Goal: Task Accomplishment & Management: Manage account settings

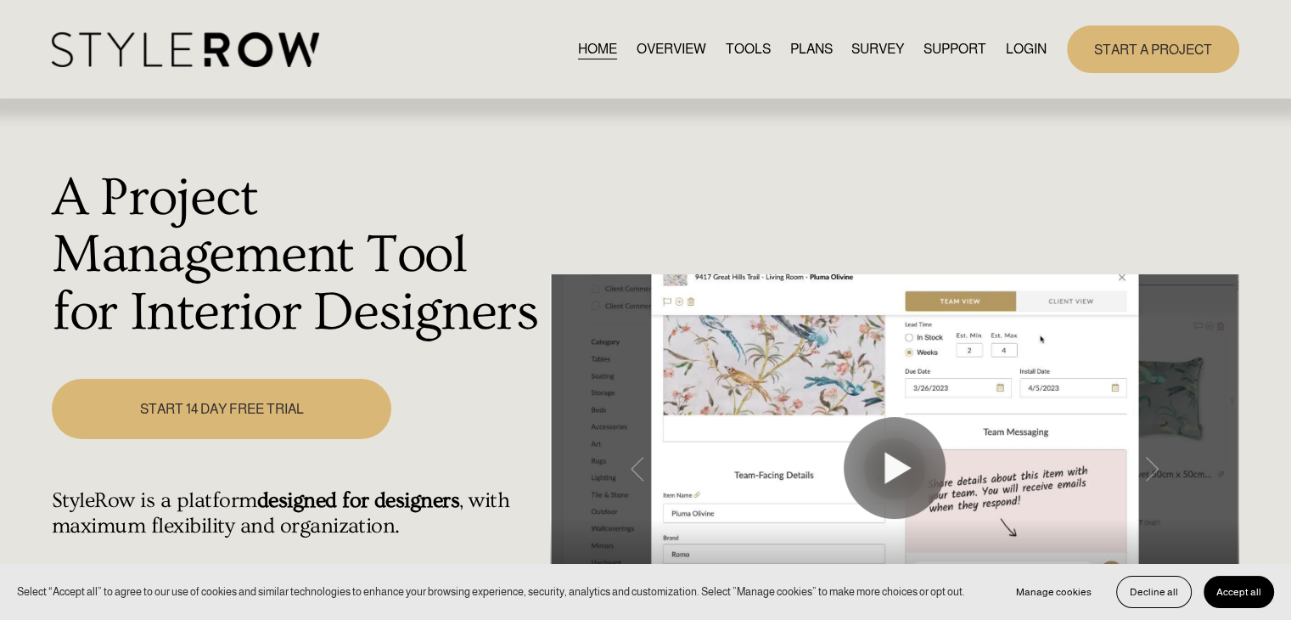
drag, startPoint x: 1018, startPoint y: 64, endPoint x: 1019, endPoint y: 45, distance: 18.8
click at [1018, 64] on div "HOME OVERVIEW TOOLS PLANS SURVEY SUPPORT QUESTIONS" at bounding box center [549, 49] width 995 height 35
click at [1022, 31] on div "HOME OVERVIEW TOOLS PLANS SURVEY SUPPORT" at bounding box center [645, 48] width 1187 height 47
click at [1022, 43] on link "LOGIN" at bounding box center [1026, 48] width 41 height 23
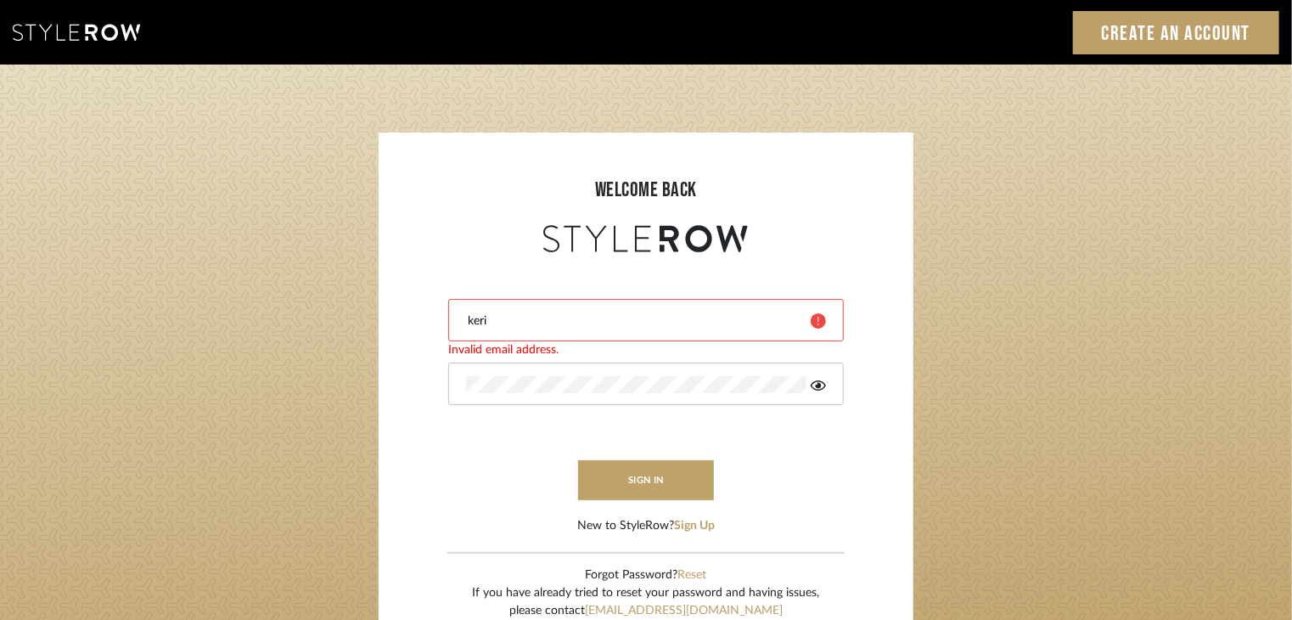
click at [547, 331] on div "keri" at bounding box center [646, 320] width 396 height 42
type input "[EMAIL_ADDRESS][DOMAIN_NAME]"
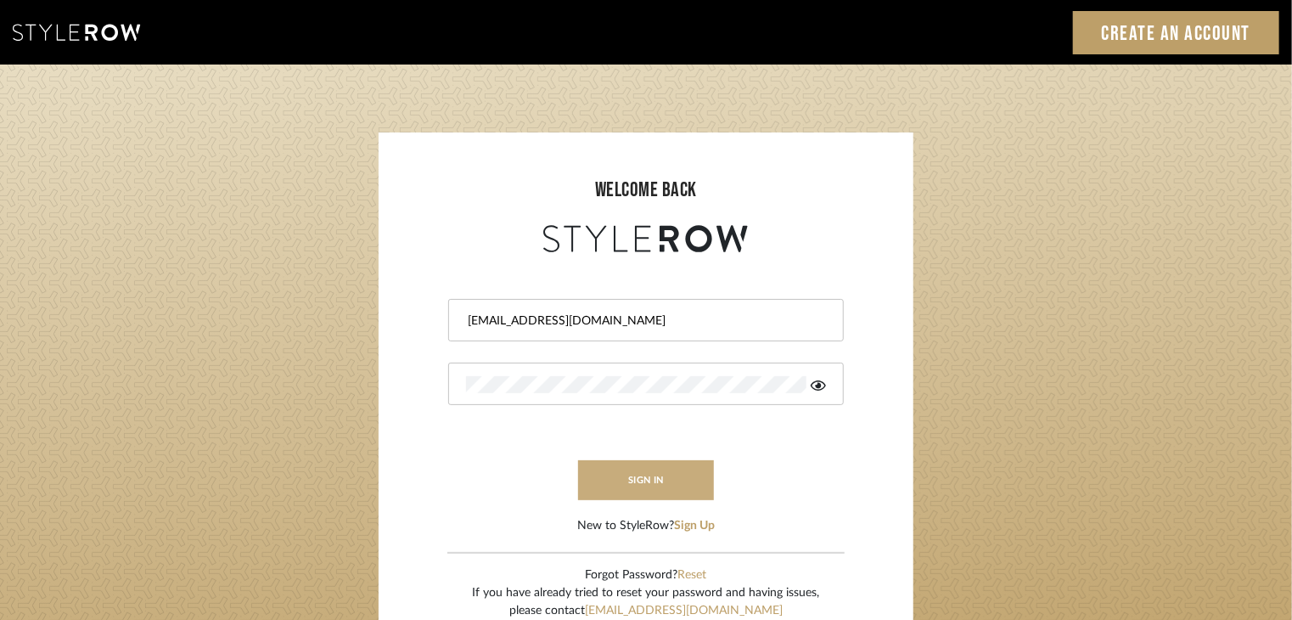
click at [625, 485] on button "sign in" at bounding box center [646, 480] width 136 height 40
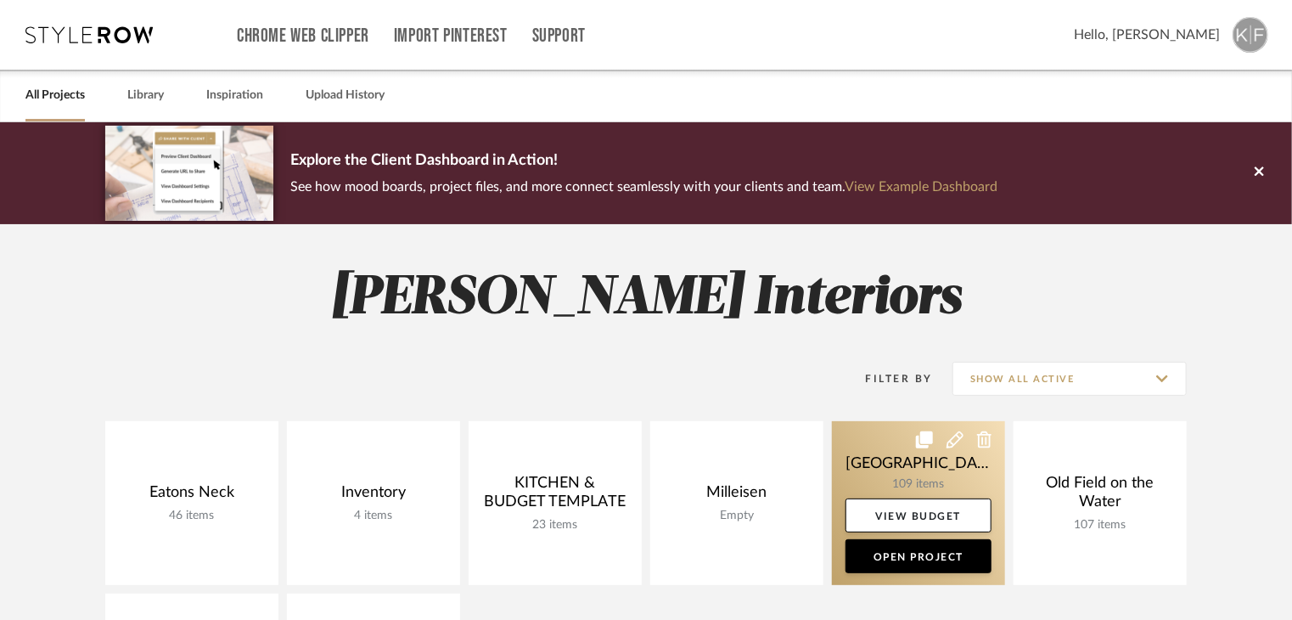
click at [961, 469] on link at bounding box center [918, 503] width 173 height 164
